Goal: Transaction & Acquisition: Book appointment/travel/reservation

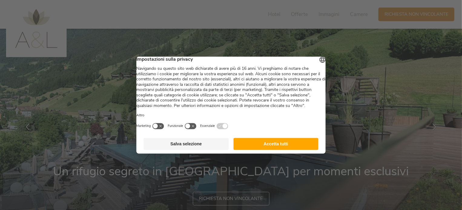
click at [182, 150] on button "Salva selezione" at bounding box center [186, 144] width 85 height 12
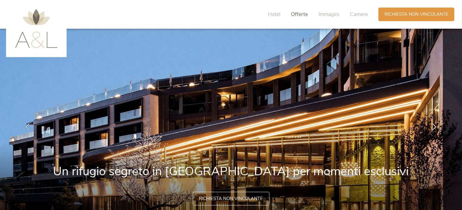
click at [301, 14] on span "Offerte" at bounding box center [299, 14] width 17 height 7
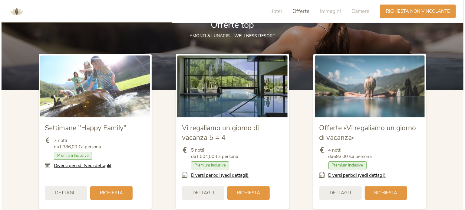
scroll to position [697, 0]
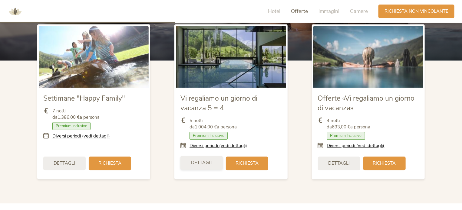
click at [200, 164] on span "Dettagli" at bounding box center [201, 163] width 21 height 6
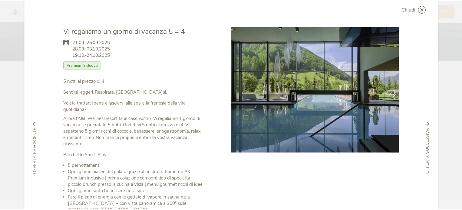
scroll to position [0, 0]
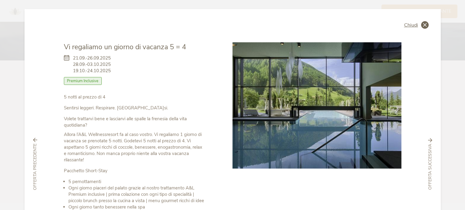
click at [418, 24] on div "Chiudi" at bounding box center [416, 25] width 25 height 8
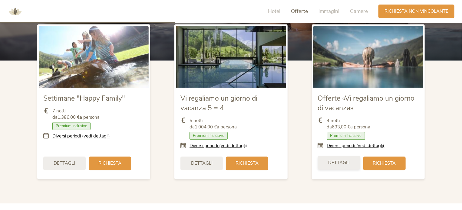
click at [339, 164] on span "Dettagli" at bounding box center [338, 163] width 21 height 6
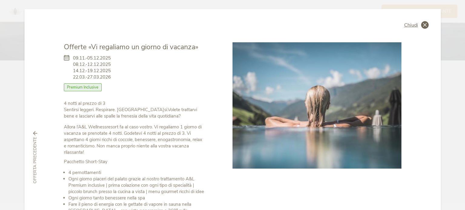
click at [415, 24] on span "Chiudi" at bounding box center [411, 25] width 14 height 5
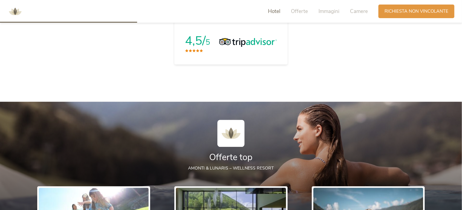
scroll to position [515, 0]
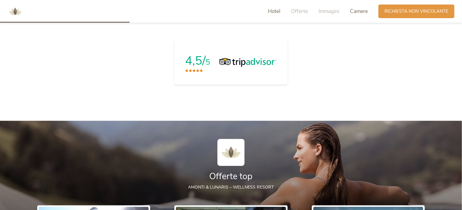
click at [356, 11] on span "Camere" at bounding box center [359, 11] width 18 height 7
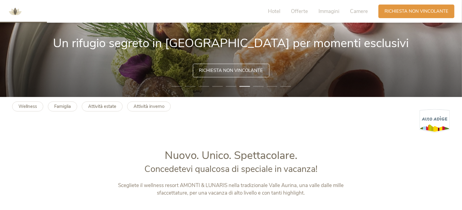
scroll to position [112, 0]
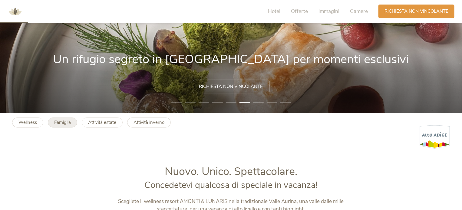
click at [61, 124] on b "Famiglia" at bounding box center [62, 123] width 17 height 6
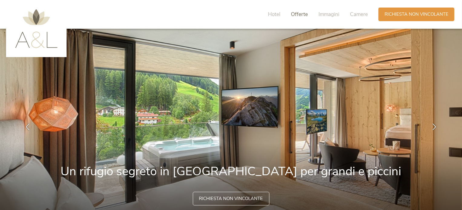
drag, startPoint x: 294, startPoint y: 13, endPoint x: 288, endPoint y: 26, distance: 14.4
click at [294, 13] on span "Offerte" at bounding box center [299, 14] width 17 height 7
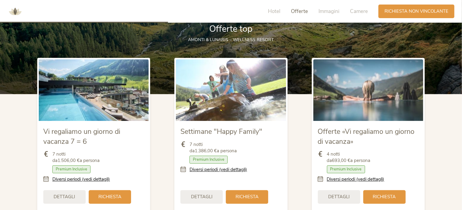
scroll to position [667, 0]
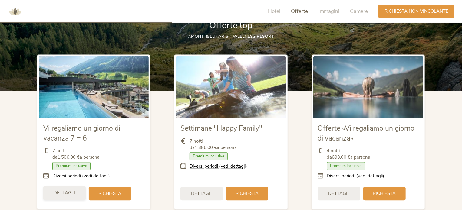
click at [68, 192] on span "Dettagli" at bounding box center [64, 193] width 21 height 6
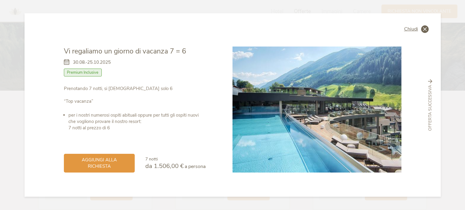
drag, startPoint x: 425, startPoint y: 29, endPoint x: 395, endPoint y: 36, distance: 31.2
click at [425, 29] on icon at bounding box center [425, 29] width 8 height 8
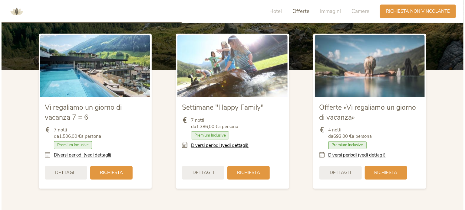
scroll to position [697, 0]
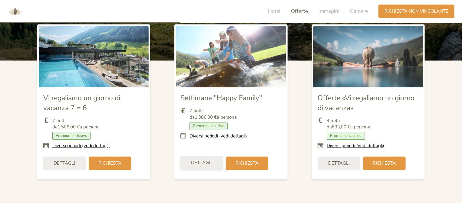
click at [205, 166] on div "Dettagli" at bounding box center [201, 163] width 42 height 14
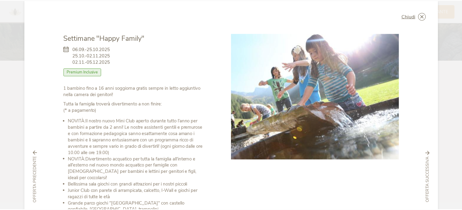
scroll to position [0, 0]
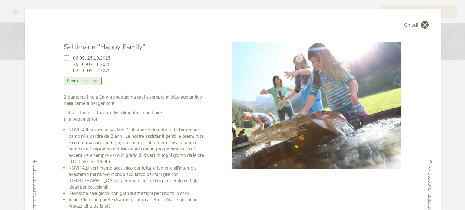
click at [421, 28] on icon at bounding box center [425, 25] width 8 height 8
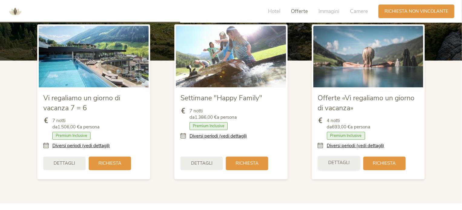
click at [338, 166] on span "Dettagli" at bounding box center [338, 163] width 21 height 6
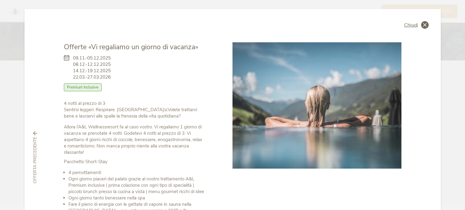
click at [415, 24] on span "Chiudi" at bounding box center [411, 25] width 14 height 5
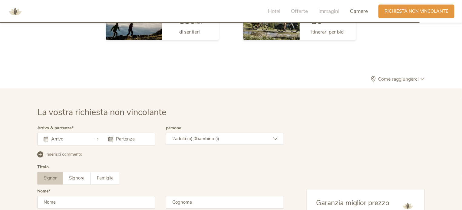
scroll to position [1605, 0]
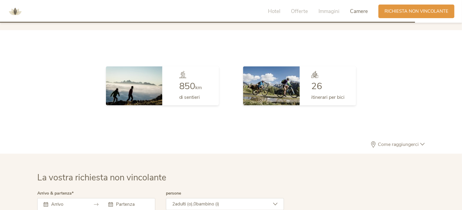
click at [421, 144] on icon at bounding box center [422, 145] width 5 height 5
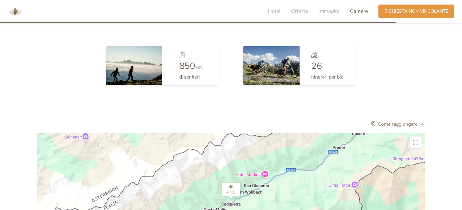
scroll to position [1726, 0]
